Goal: Information Seeking & Learning: Learn about a topic

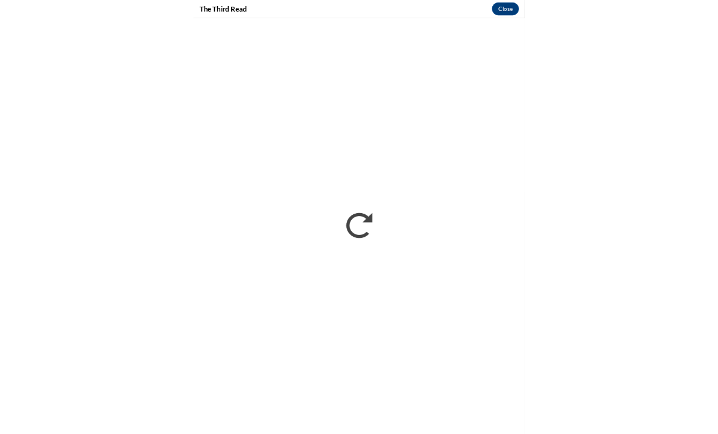
scroll to position [1141, 0]
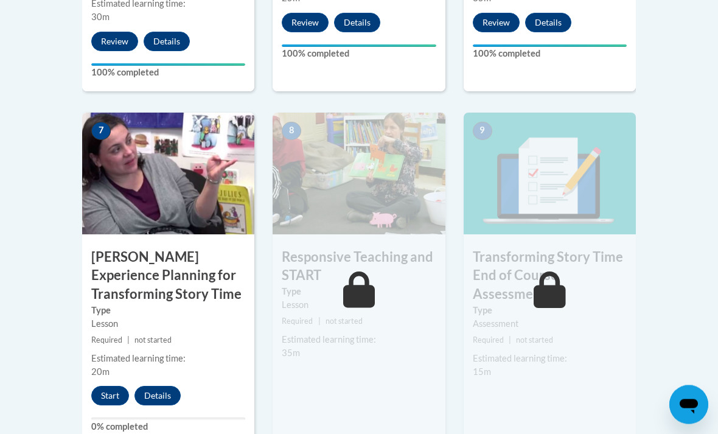
scroll to position [968, 0]
click at [105, 394] on button "Start" at bounding box center [110, 395] width 38 height 19
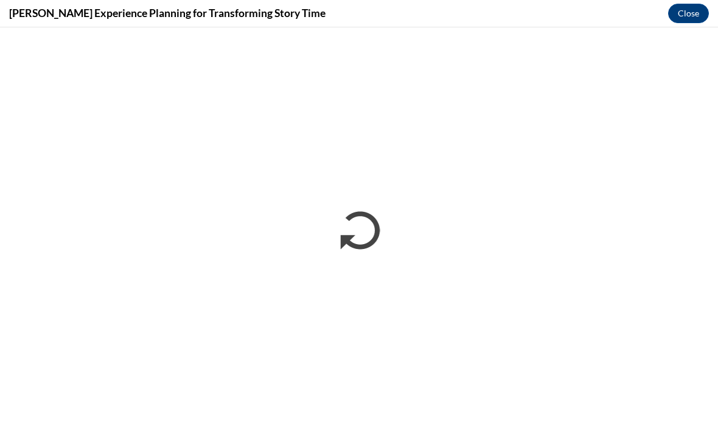
scroll to position [0, 0]
